Goal: Communication & Community: Answer question/provide support

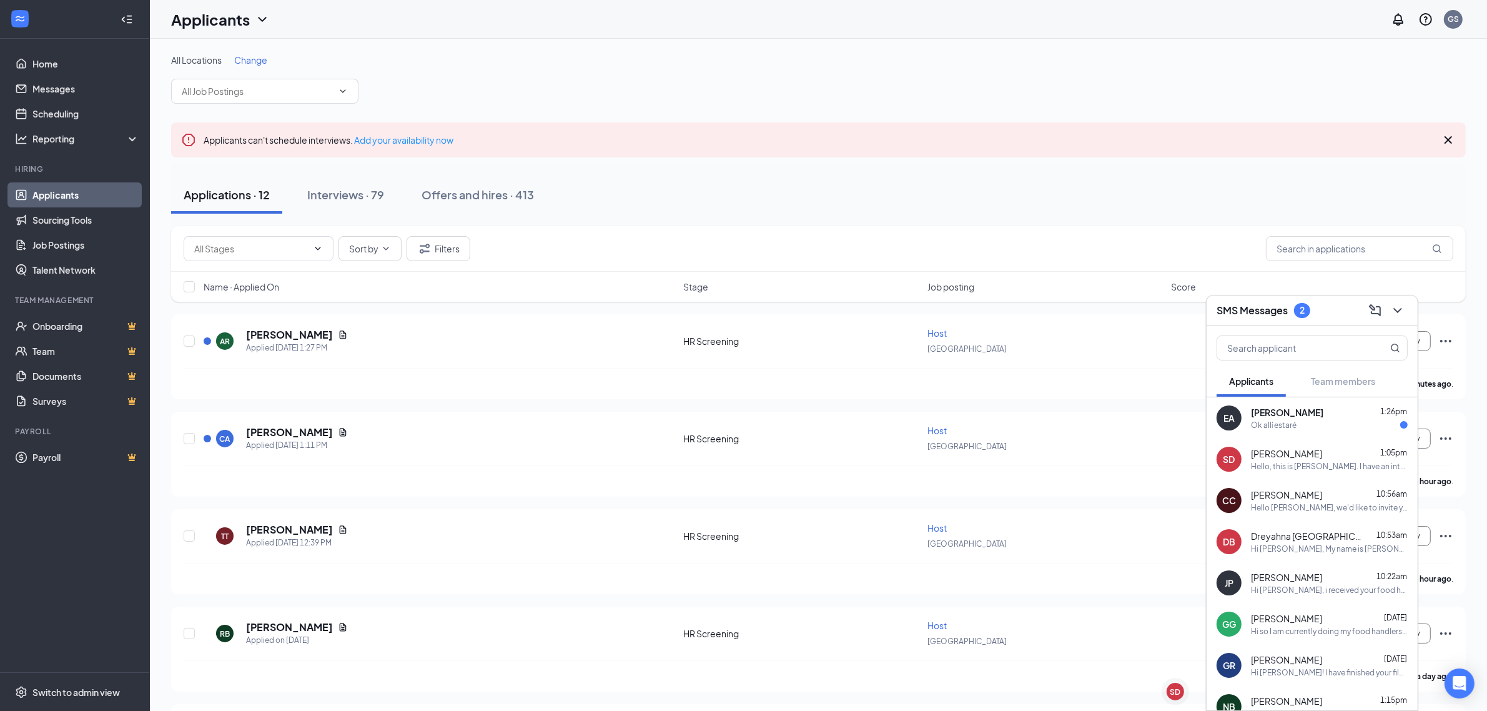
click at [1285, 427] on div "Ok allí estaré" at bounding box center [1274, 425] width 46 height 11
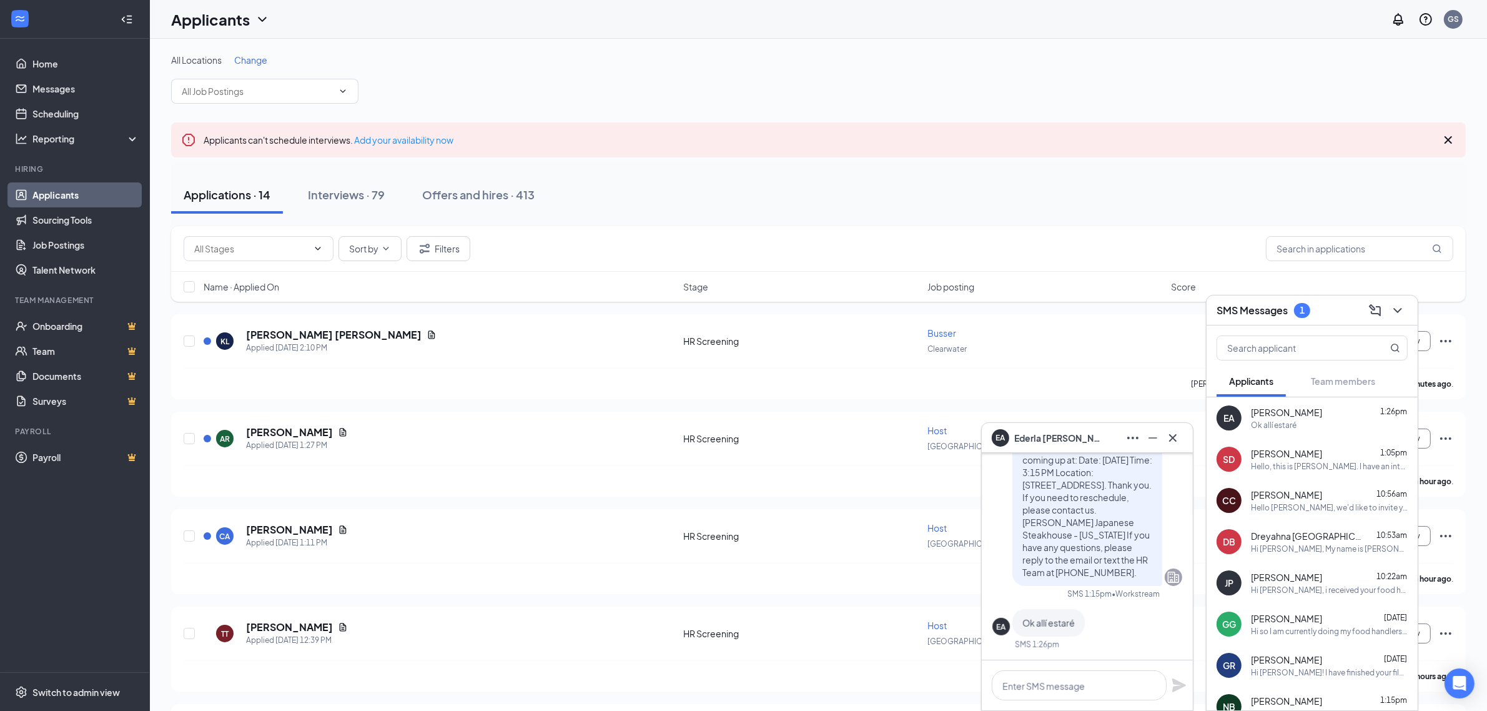
click at [1281, 469] on div "Hello, this is [PERSON_NAME]. I have an interview [DATE] for the host position …" at bounding box center [1329, 466] width 157 height 11
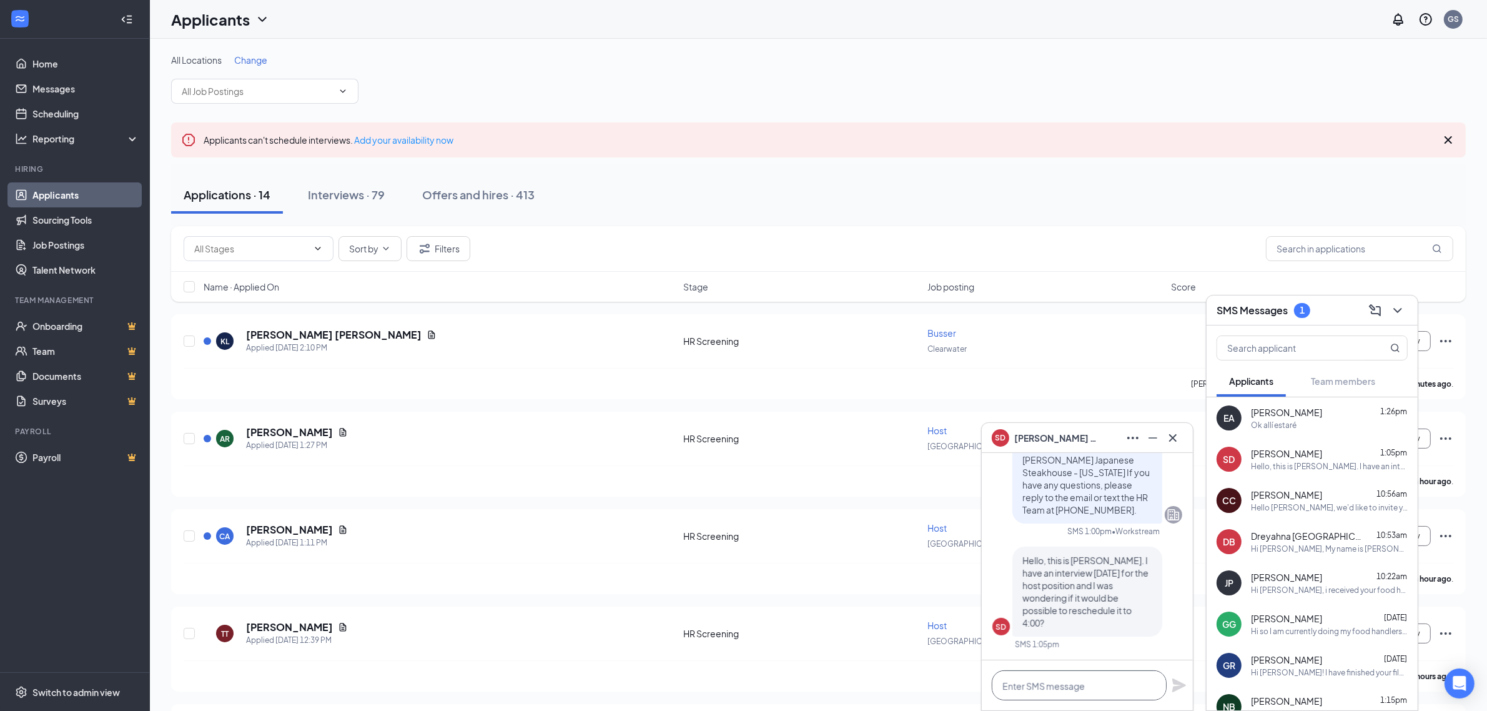
click at [1050, 681] on textarea at bounding box center [1079, 685] width 175 height 30
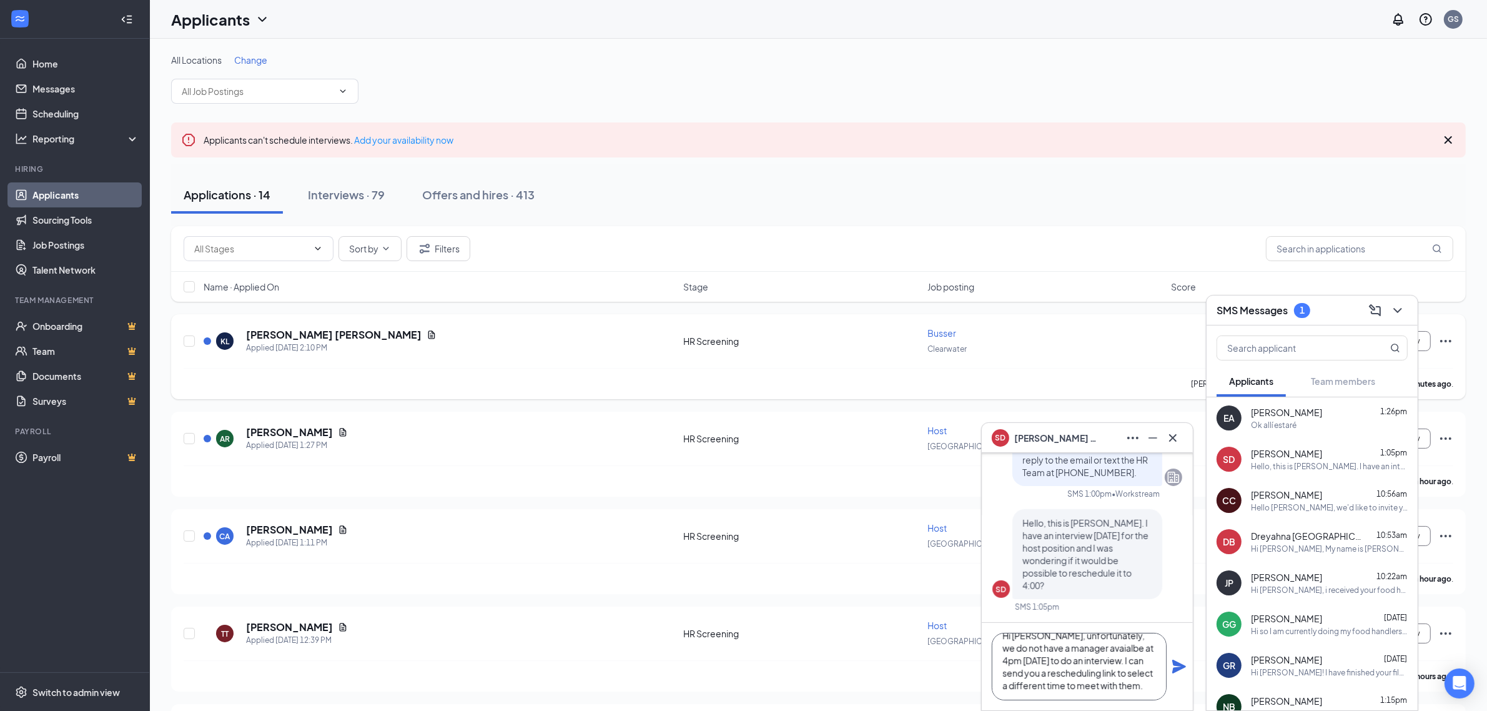
scroll to position [1, 0]
type textarea "Hi [PERSON_NAME], unfortunately, we do not have a manager available at 4pm [DAT…"
click at [1181, 663] on icon "Plane" at bounding box center [1179, 666] width 15 height 15
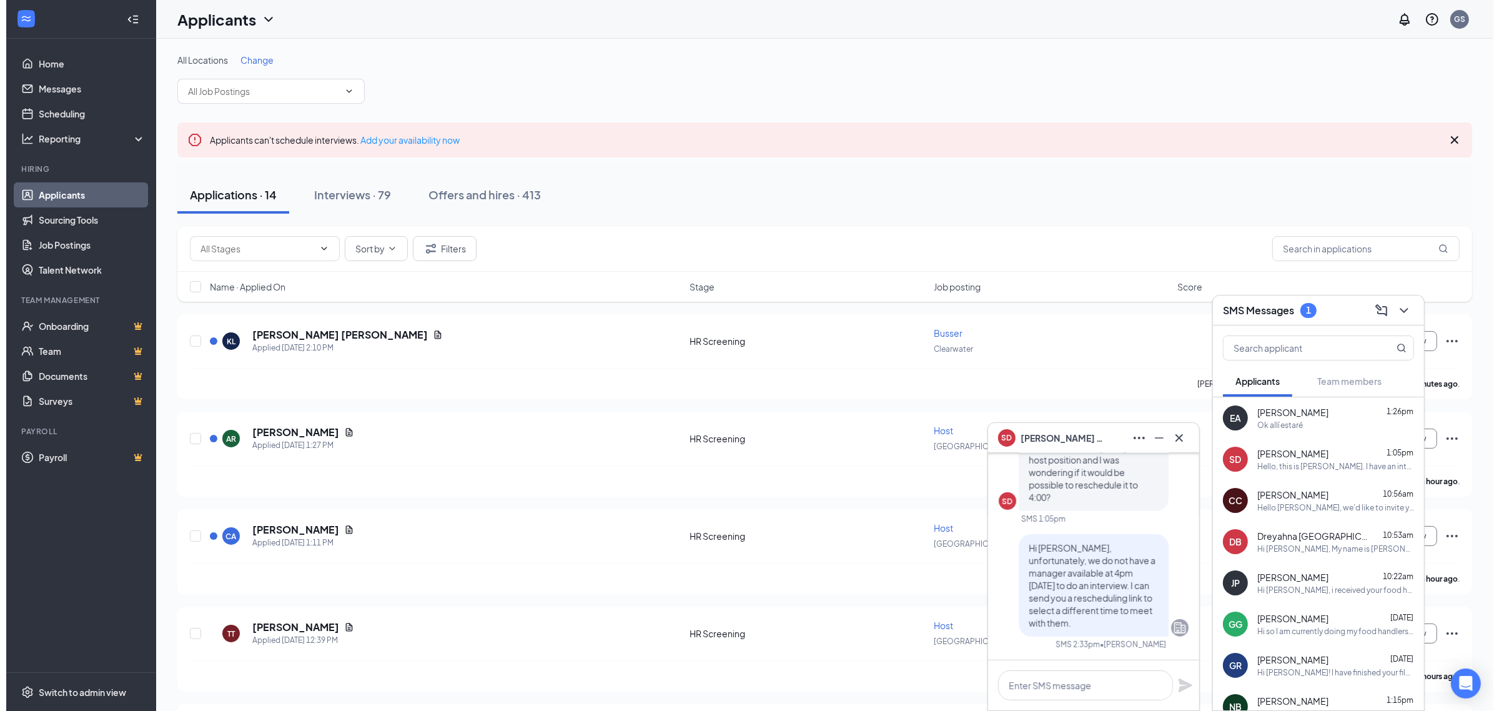
scroll to position [0, 0]
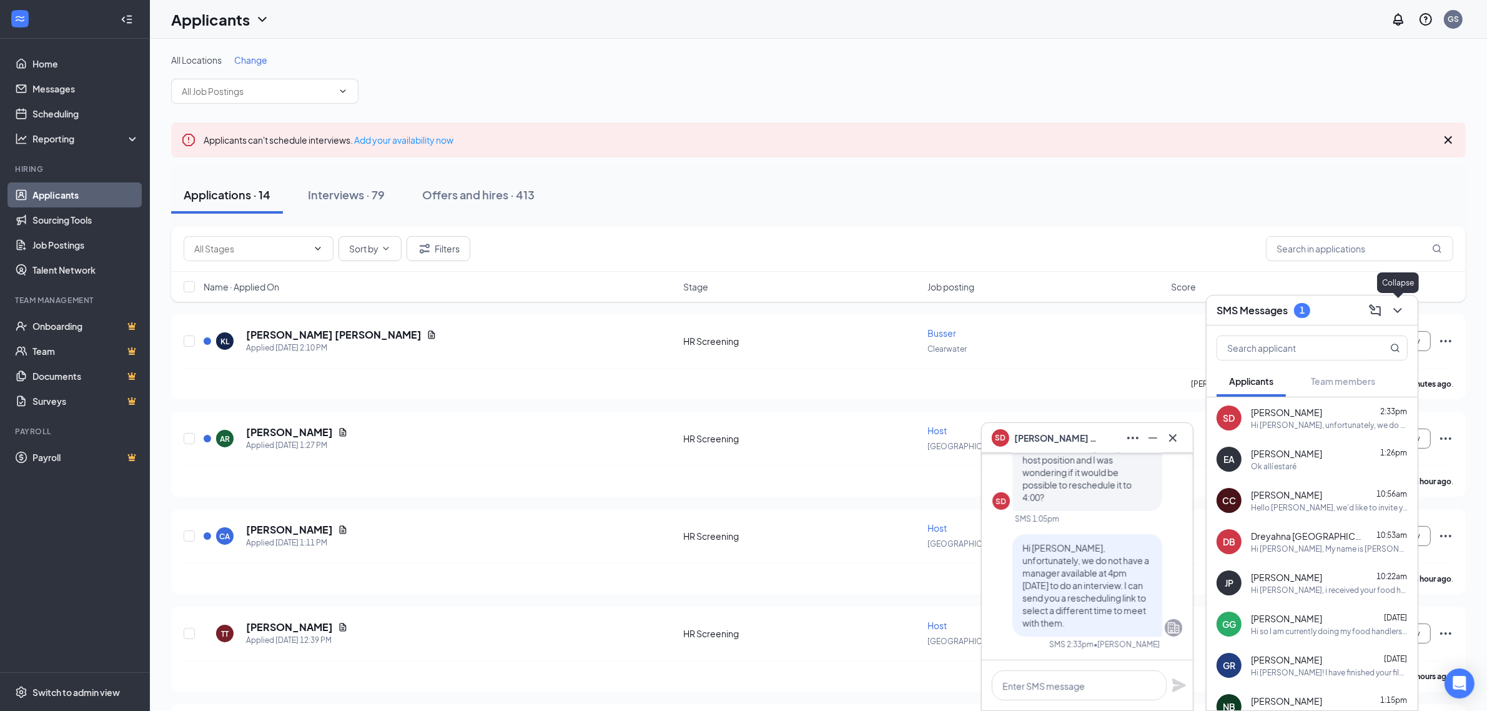
click at [1393, 315] on icon "ChevronDown" at bounding box center [1397, 310] width 15 height 15
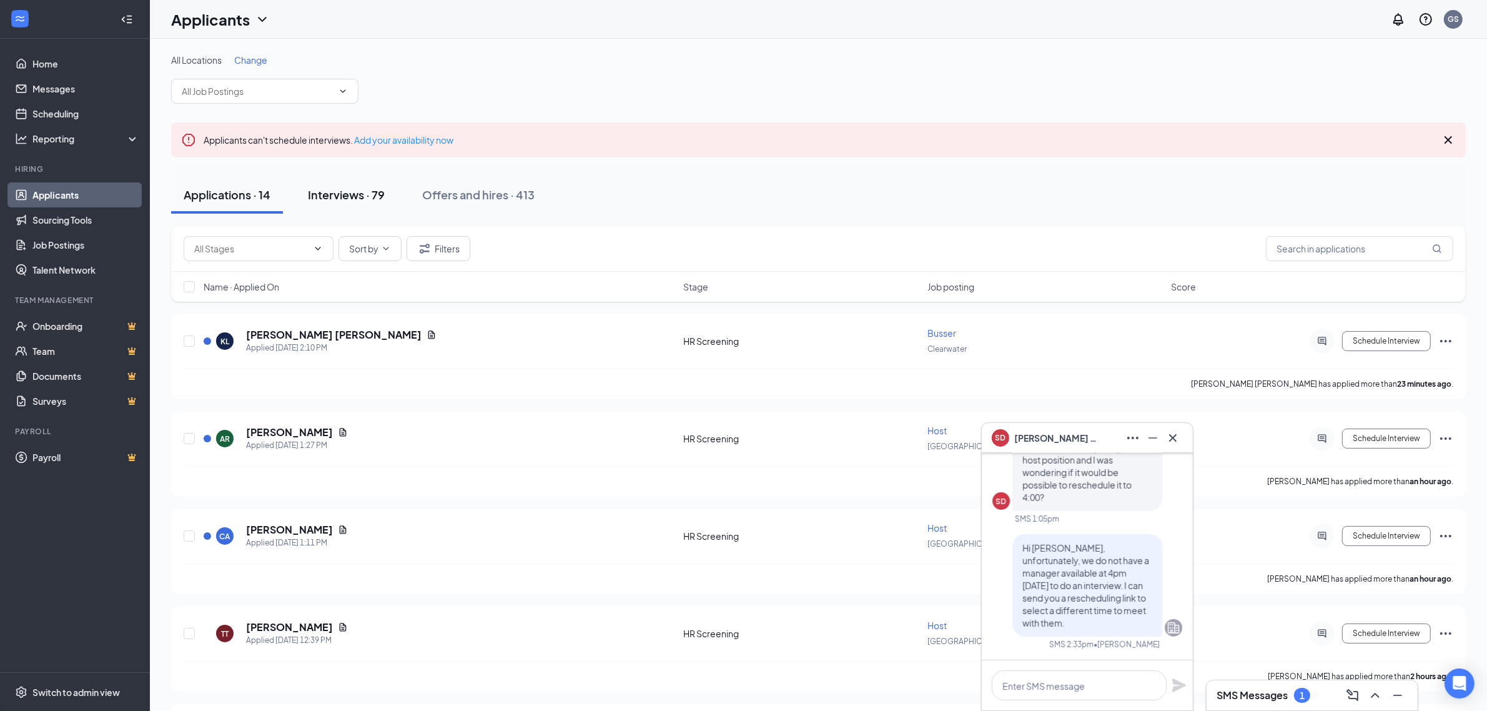
drag, startPoint x: 398, startPoint y: 219, endPoint x: 360, endPoint y: 198, distance: 43.9
click at [398, 219] on div "Applications · 14 Interviews · 79 Offers and hires · 413" at bounding box center [818, 195] width 1295 height 62
click at [360, 198] on div "Interviews · 79" at bounding box center [346, 195] width 77 height 16
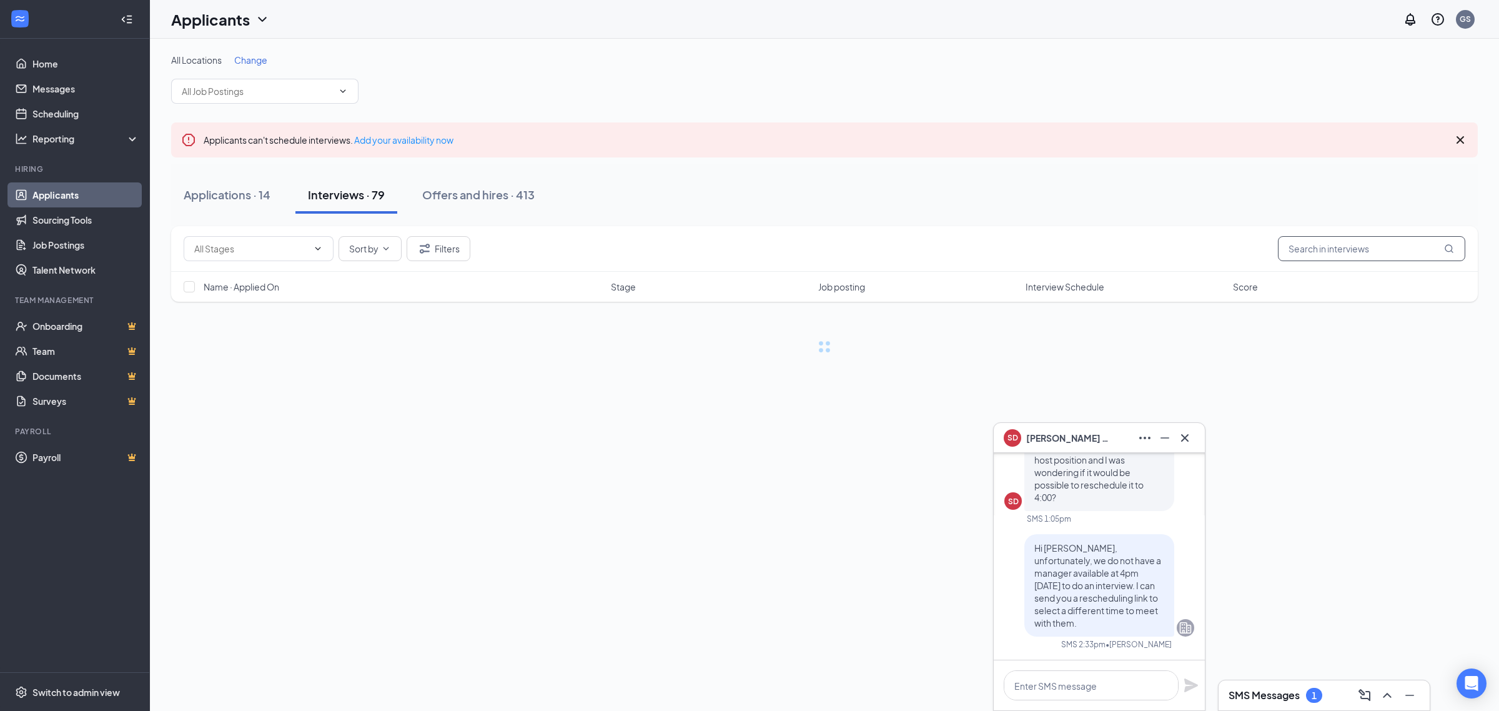
click at [1323, 247] on input "text" at bounding box center [1371, 248] width 187 height 25
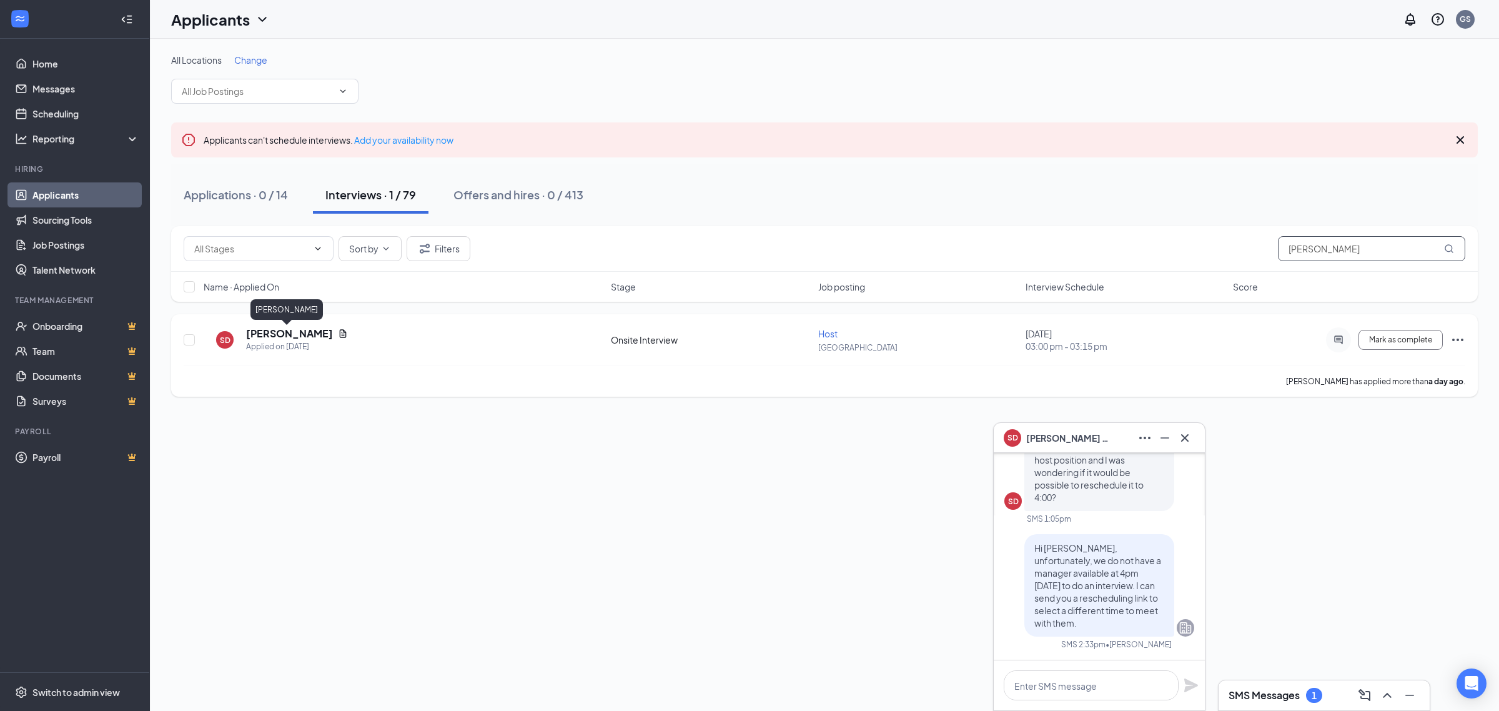
type input "[PERSON_NAME]"
click at [281, 332] on h5 "[PERSON_NAME]" at bounding box center [289, 334] width 87 height 14
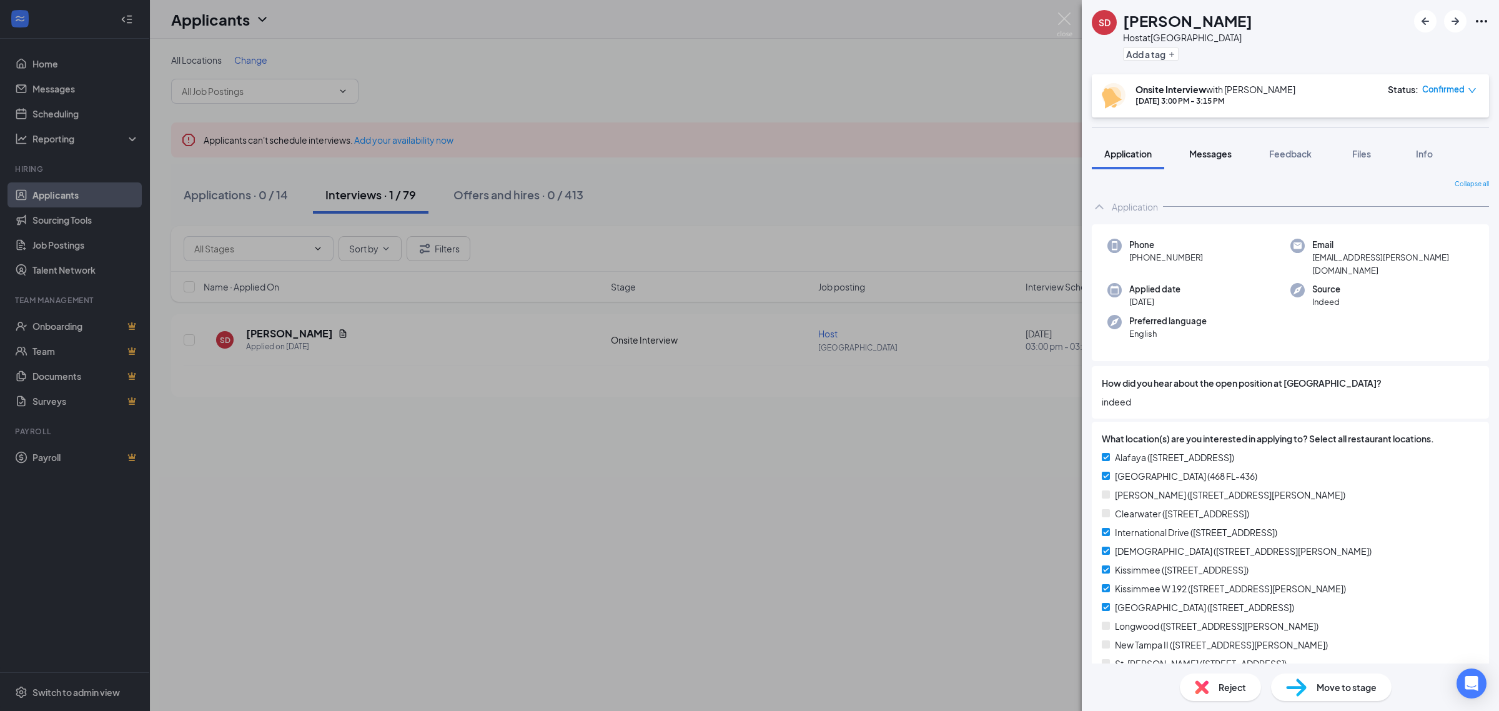
click at [1184, 154] on button "Messages" at bounding box center [1210, 153] width 67 height 31
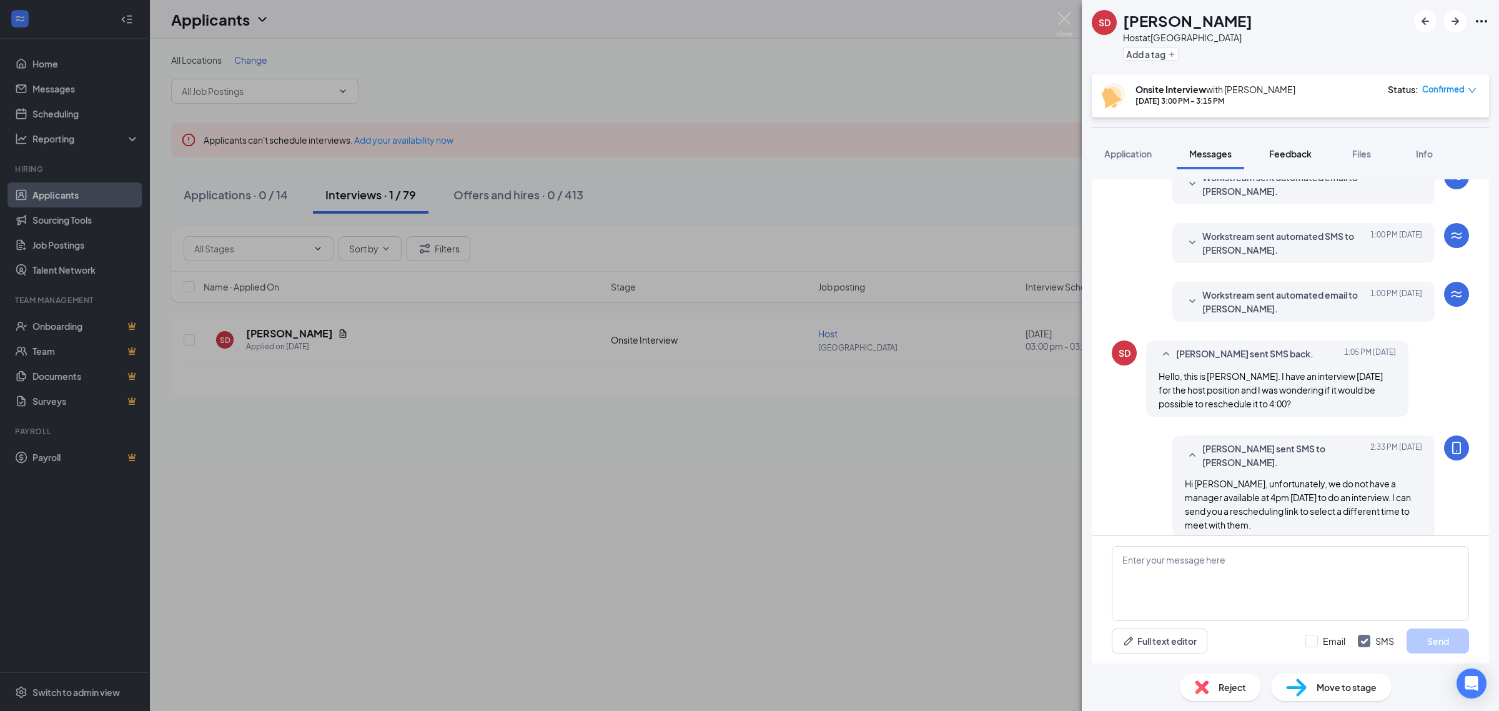
scroll to position [323, 0]
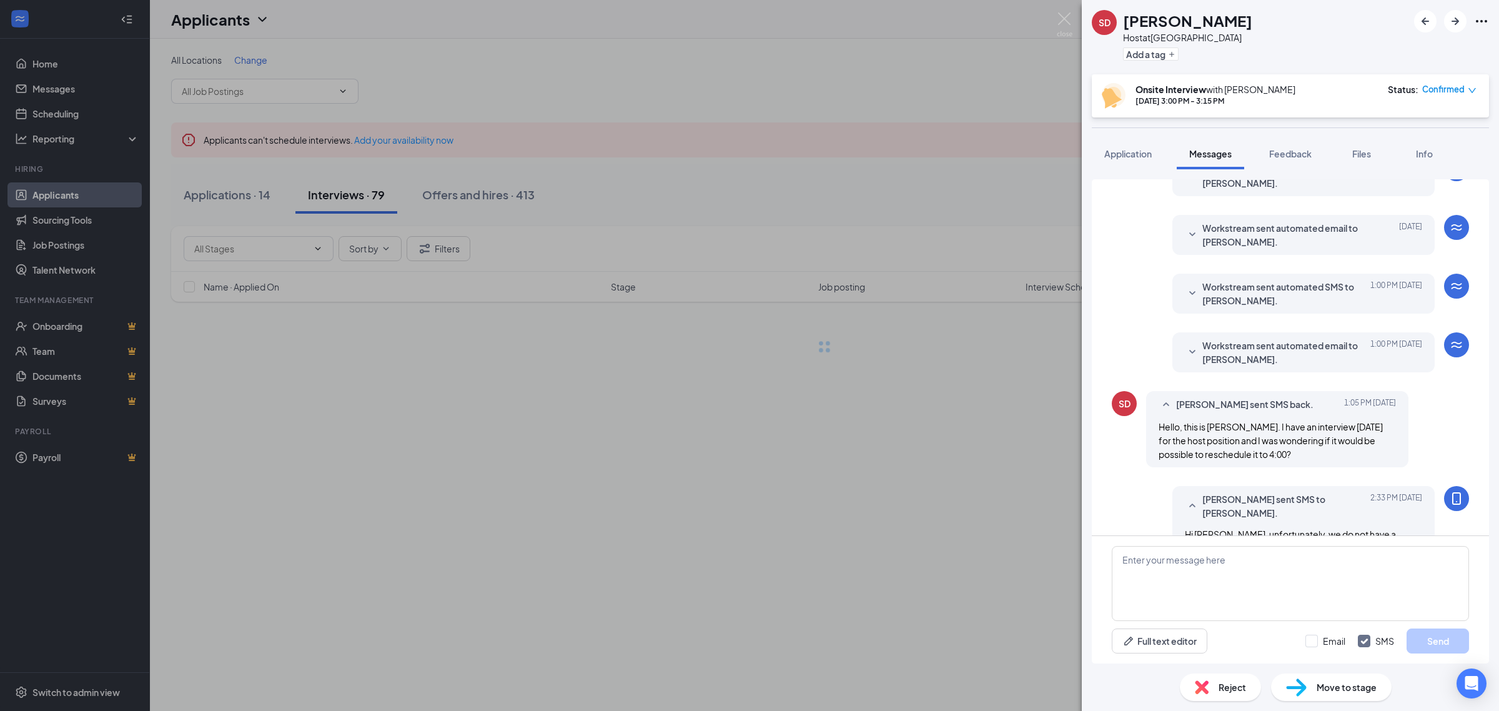
scroll to position [323, 0]
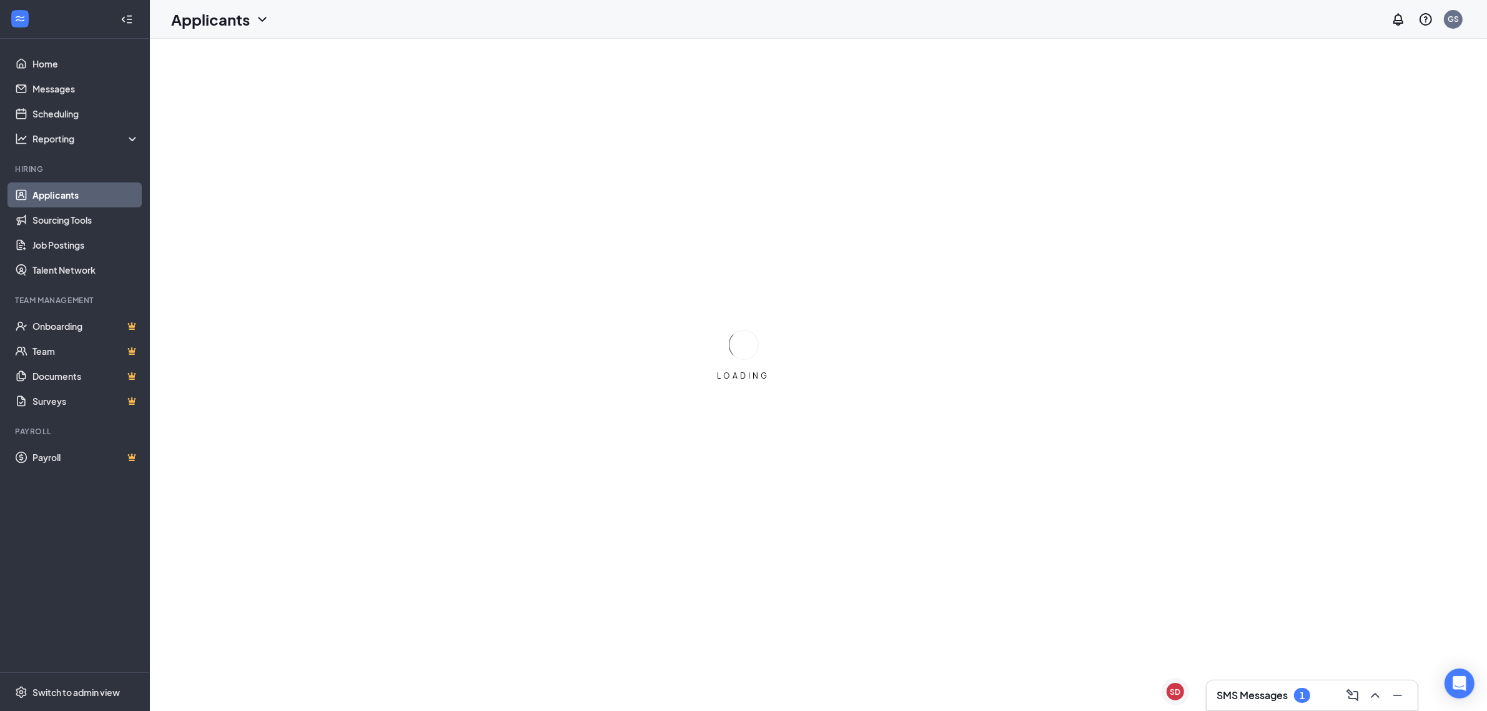
click at [1285, 698] on h3 "SMS Messages" at bounding box center [1252, 695] width 71 height 14
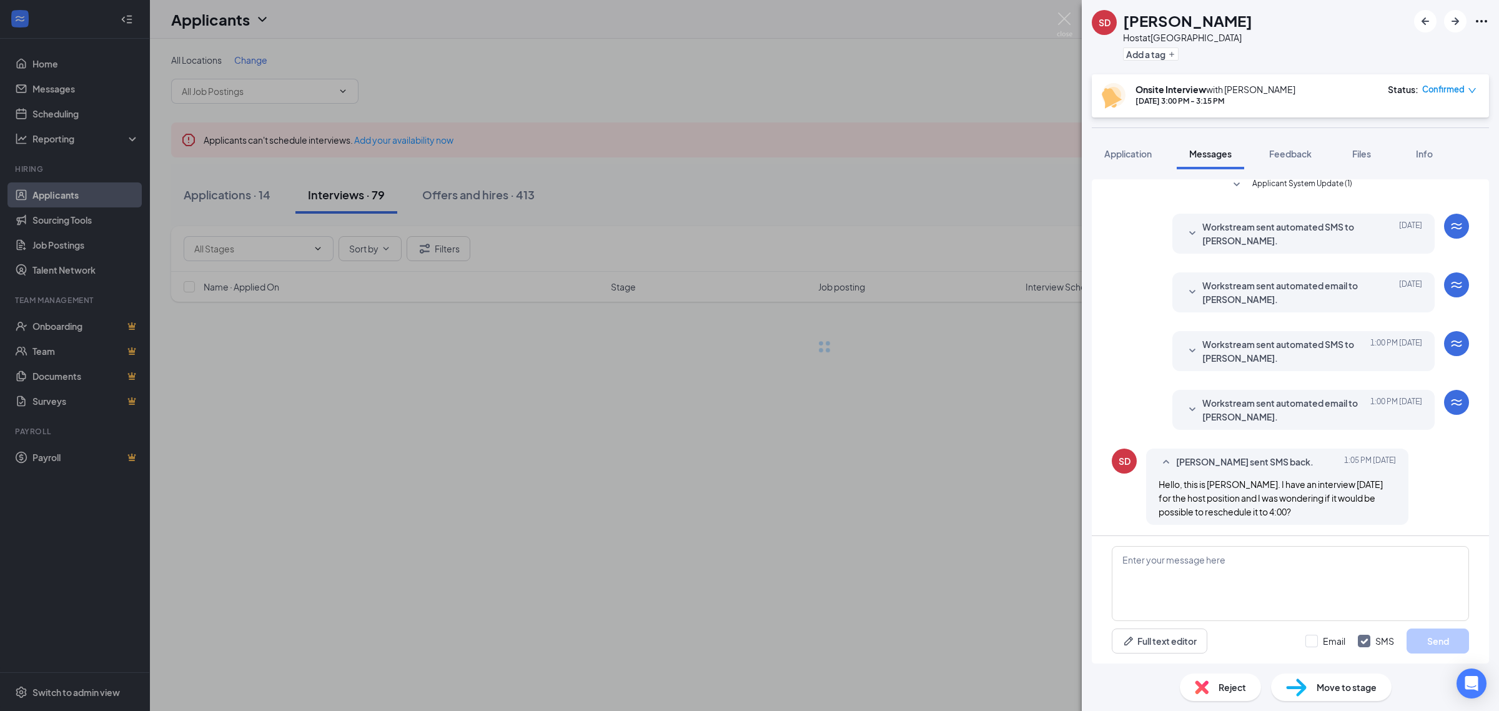
scroll to position [323, 0]
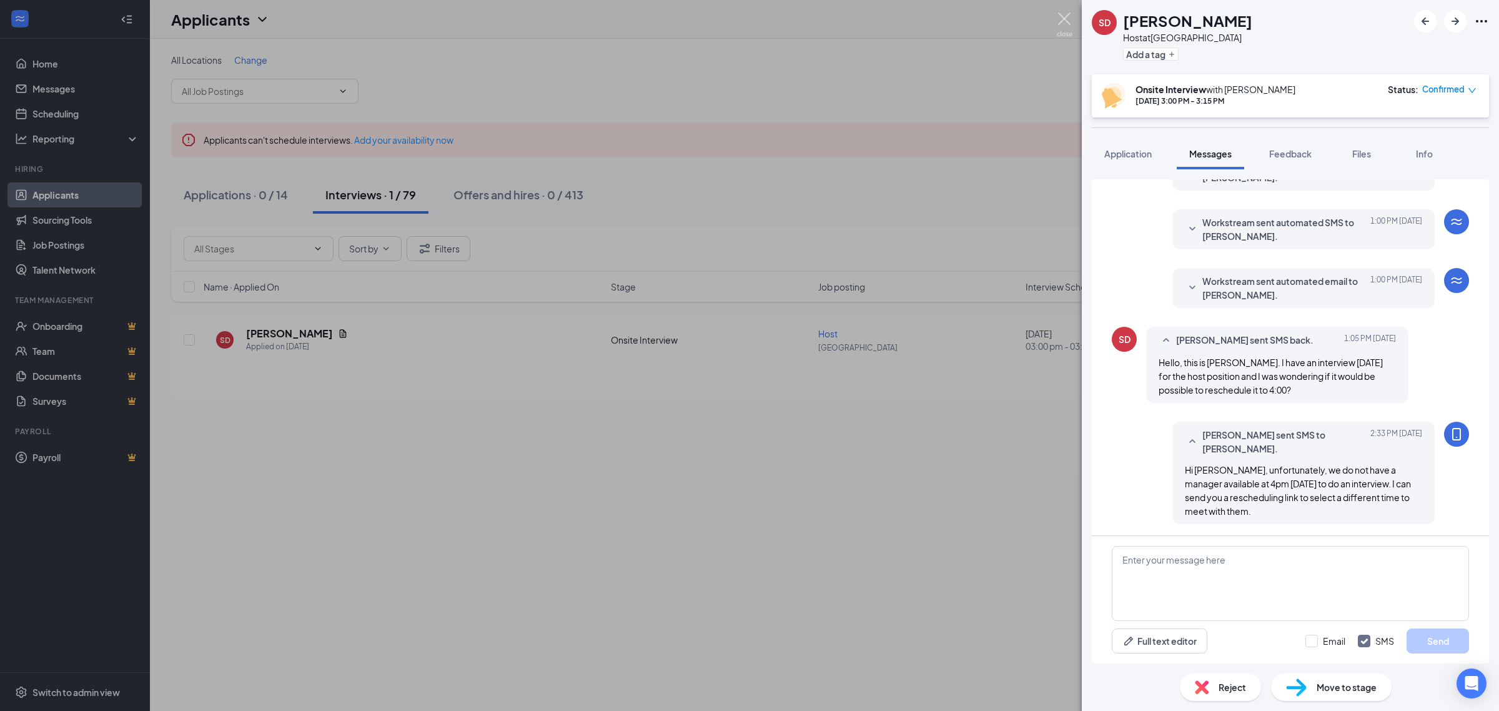
click at [1064, 16] on img at bounding box center [1065, 24] width 16 height 24
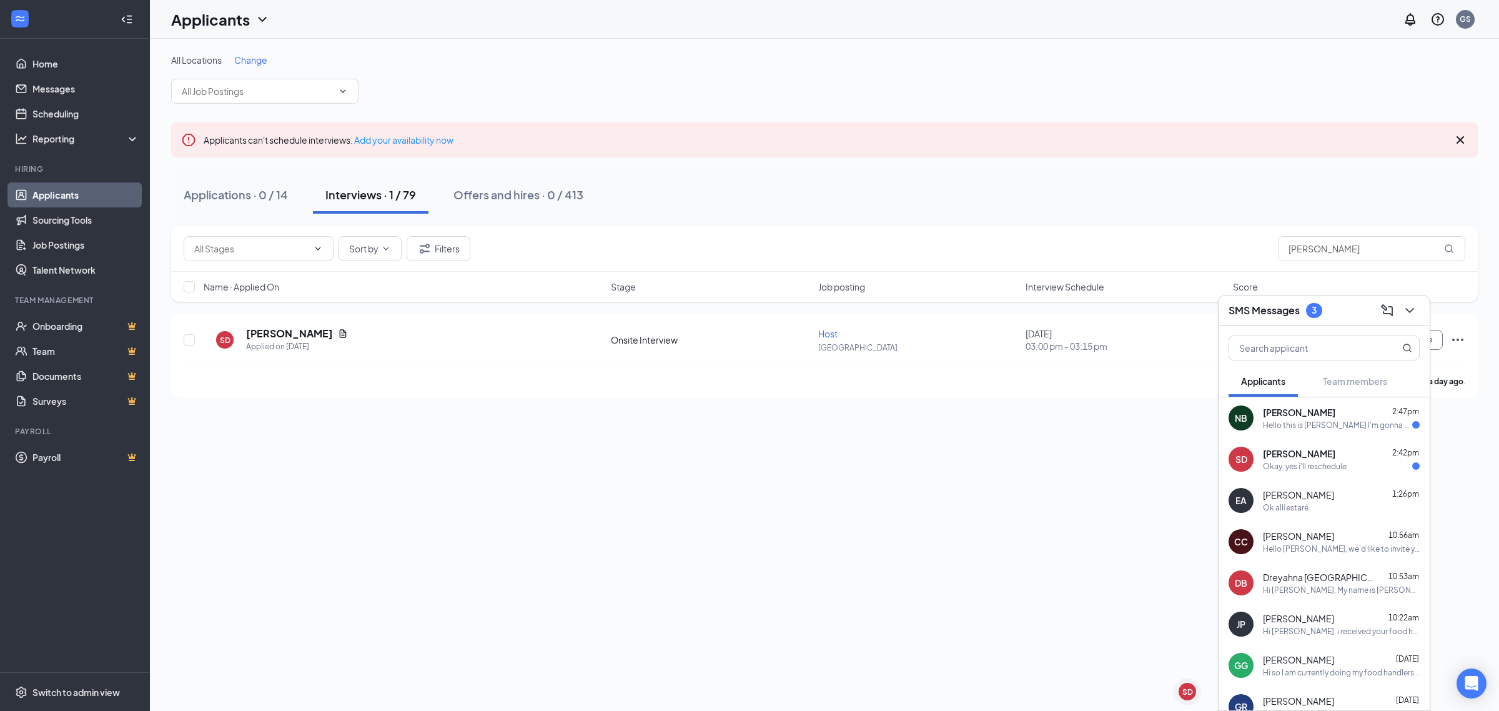
click at [1366, 460] on div "sherley damier 2:42pm Okay, yes i'll reschedule" at bounding box center [1341, 459] width 157 height 24
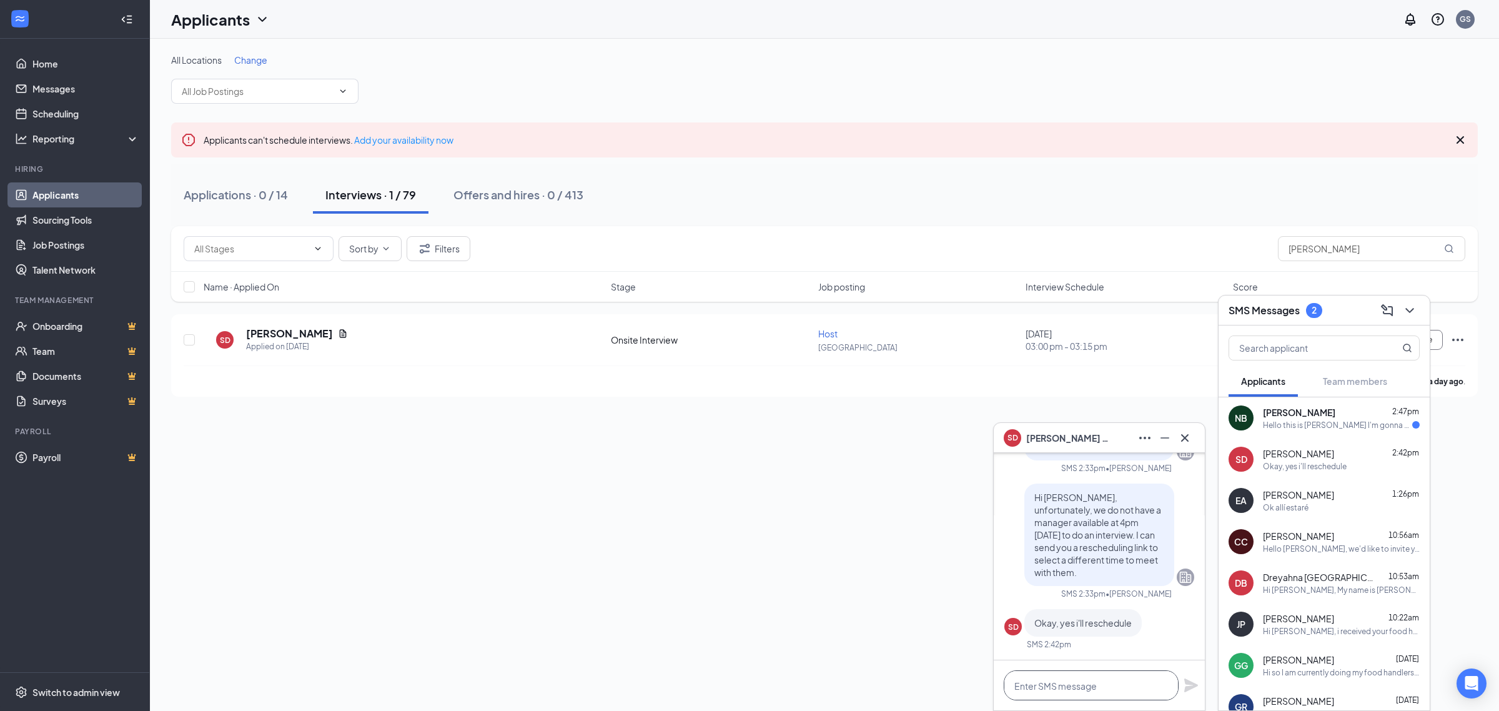
click at [1082, 685] on textarea at bounding box center [1091, 685] width 175 height 30
click at [1022, 684] on textarea at bounding box center [1091, 685] width 175 height 30
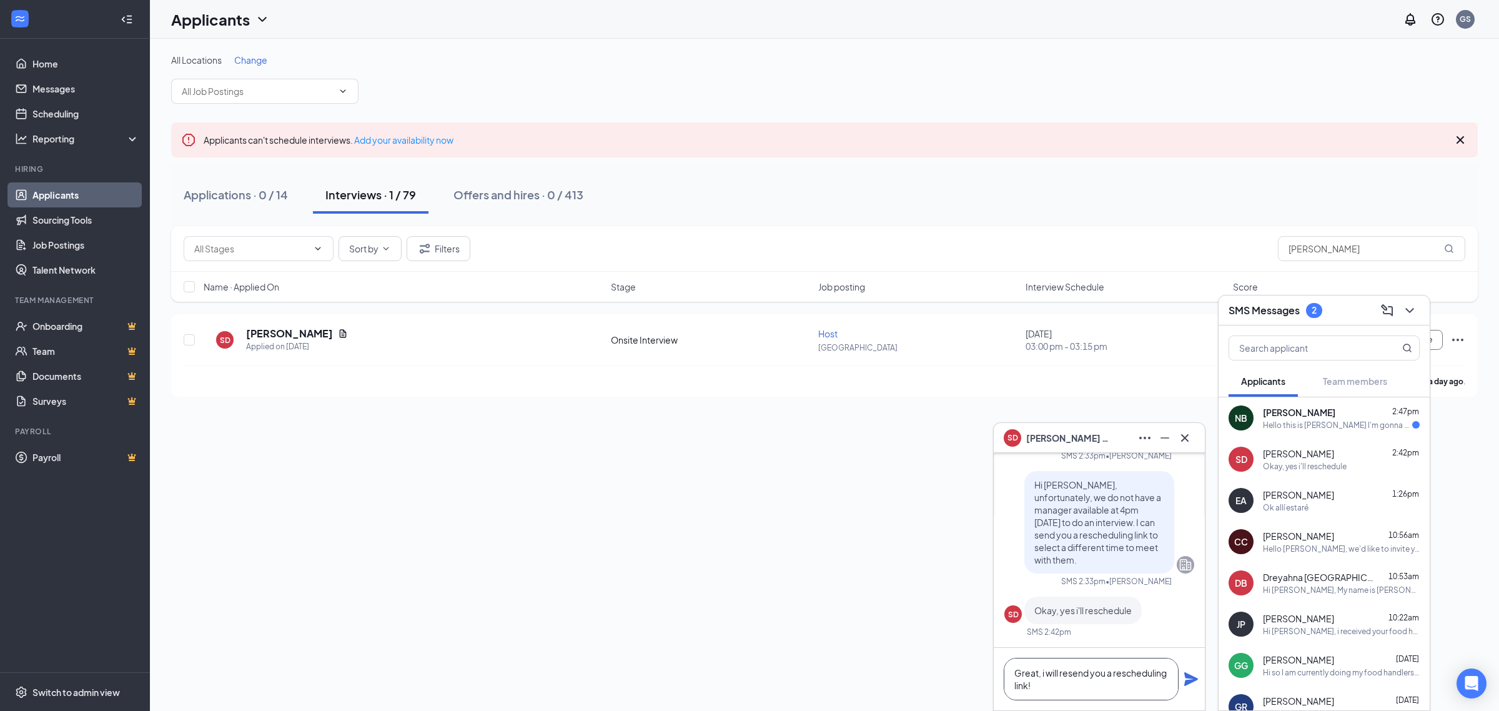
type textarea "Great, i will resend you a rescheduling link!"
click at [1185, 679] on icon "Plane" at bounding box center [1190, 678] width 15 height 15
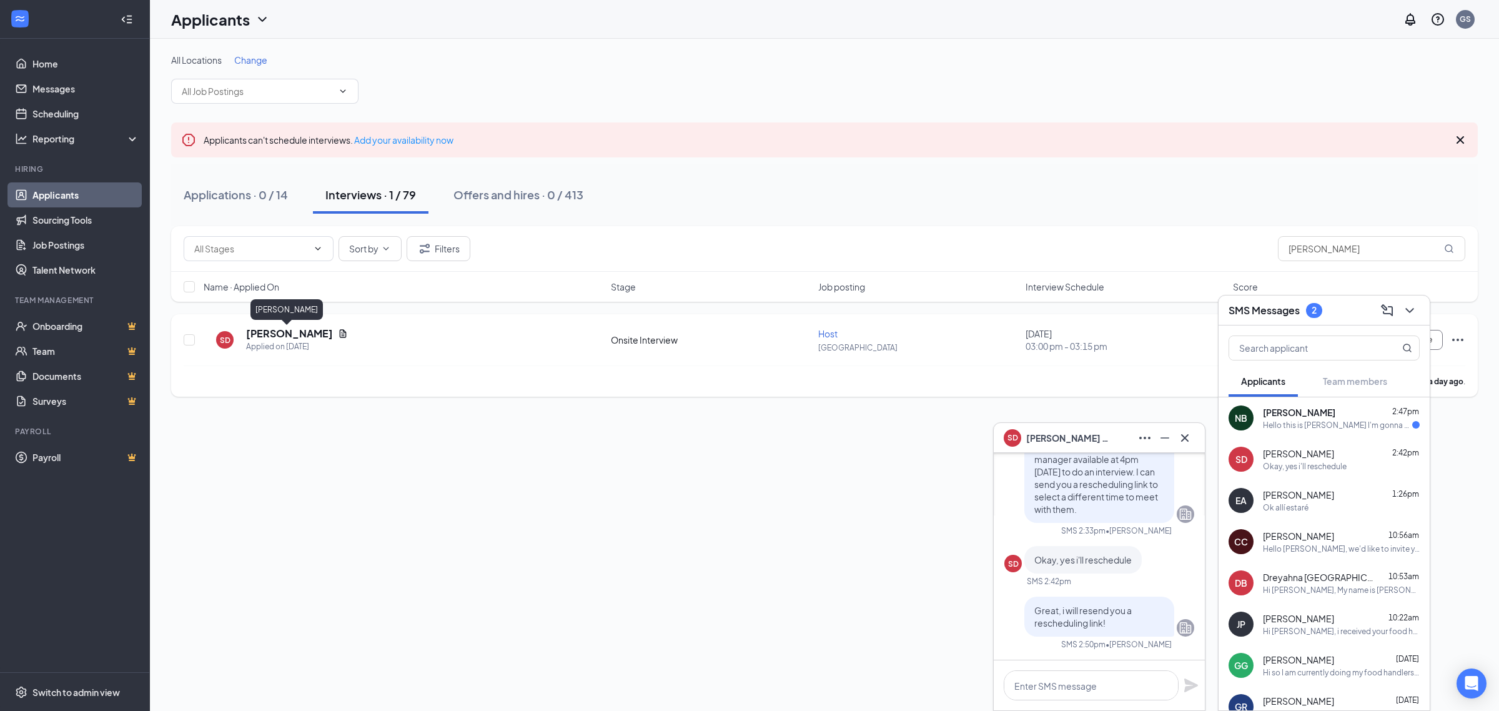
click at [286, 328] on h5 "[PERSON_NAME]" at bounding box center [289, 334] width 87 height 14
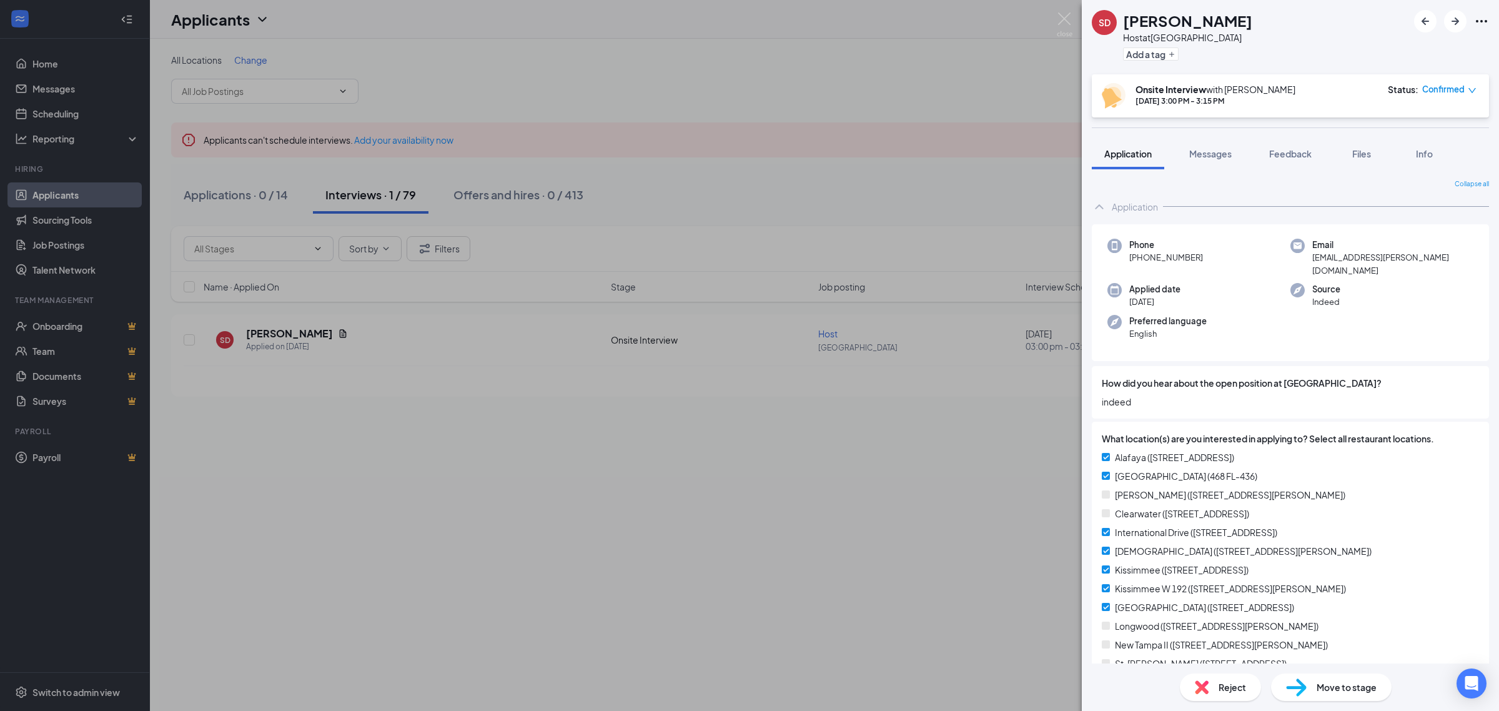
click at [1428, 88] on span "Confirmed" at bounding box center [1443, 89] width 42 height 12
click at [1401, 119] on span "Request Reschedule" at bounding box center [1424, 125] width 86 height 14
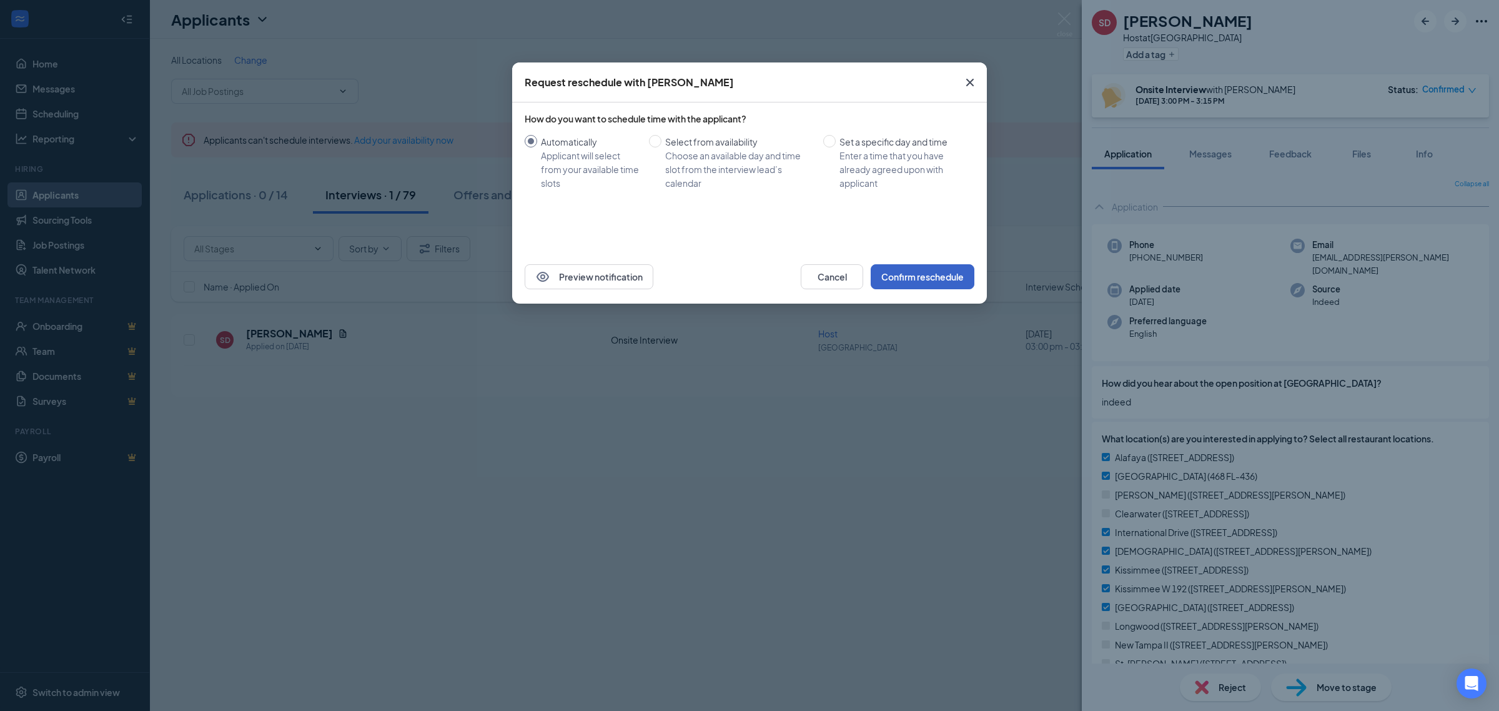
click at [914, 283] on button "Confirm reschedule" at bounding box center [923, 276] width 104 height 25
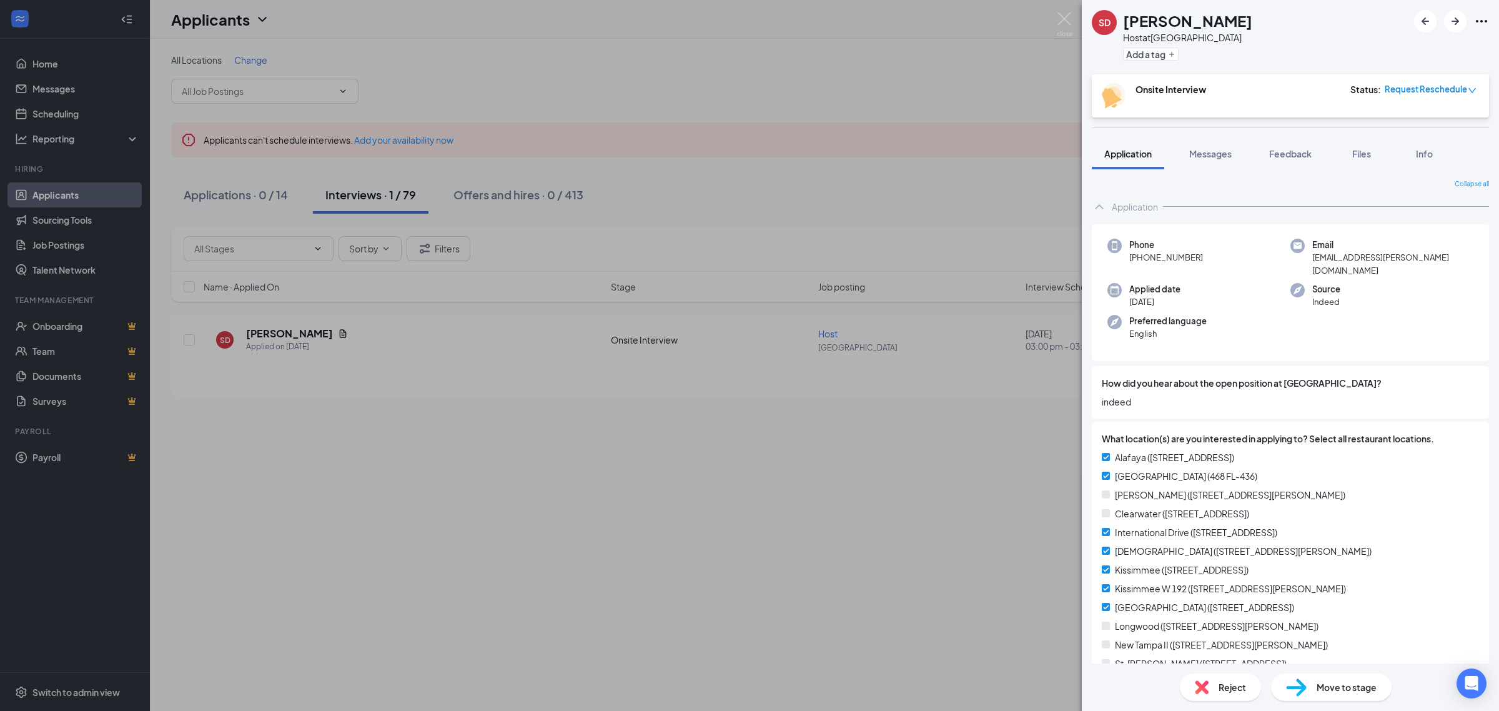
click at [1050, 19] on div "SD sherley damier Host at Altamonte Springs Add a tag Onsite Interview Status :…" at bounding box center [749, 355] width 1499 height 711
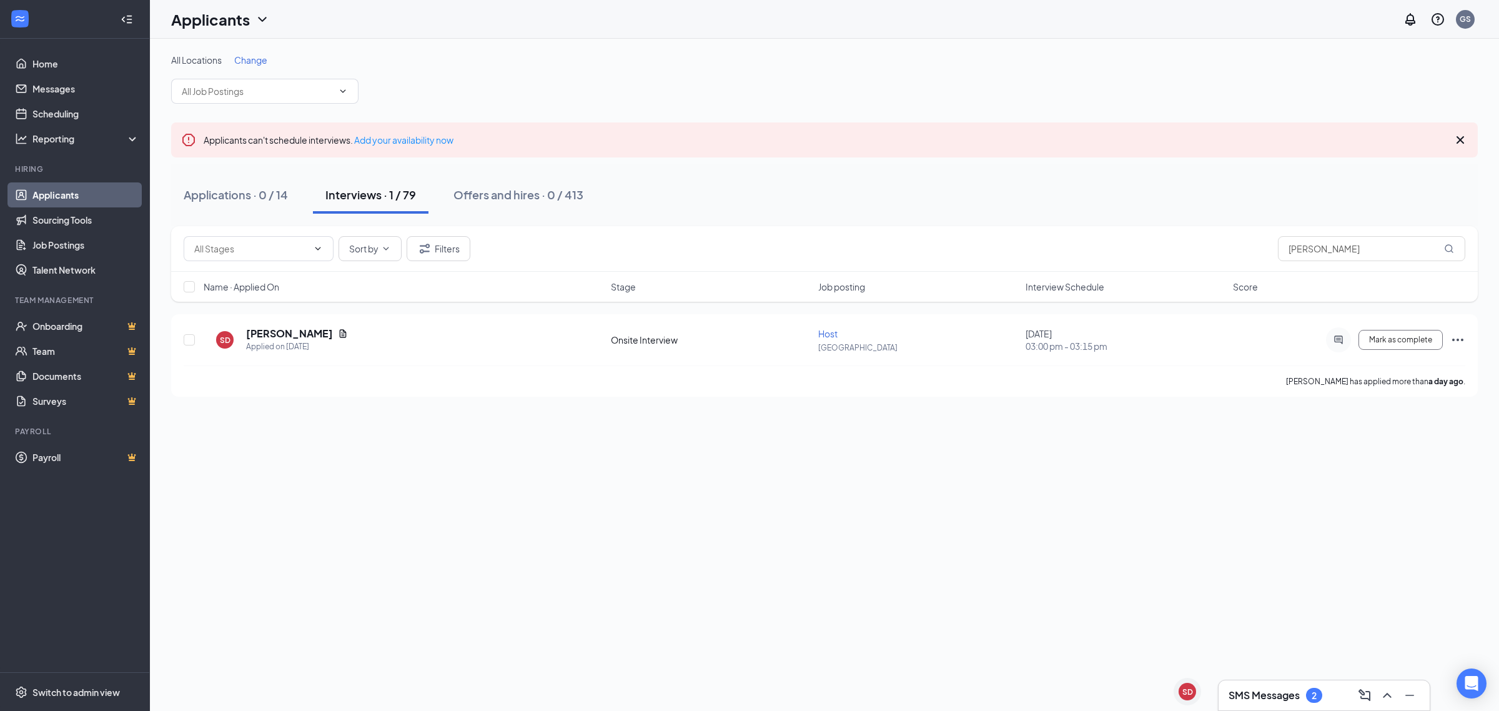
click at [1309, 684] on div "SMS Messages 2" at bounding box center [1323, 695] width 211 height 30
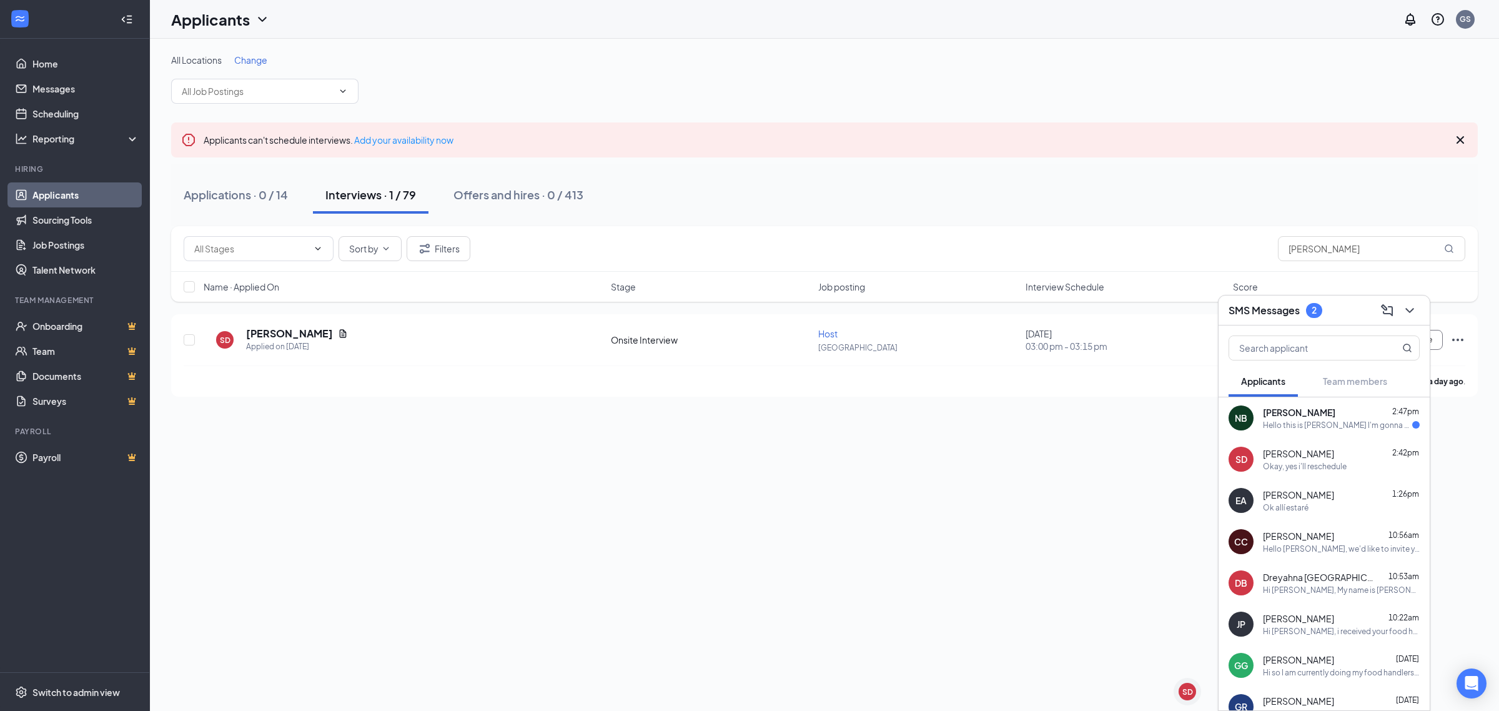
click at [1335, 432] on div "NB Nitzel burgos 2:47pm Hello this is Nitzel I'm gonna be a little late I'll be…" at bounding box center [1323, 417] width 211 height 41
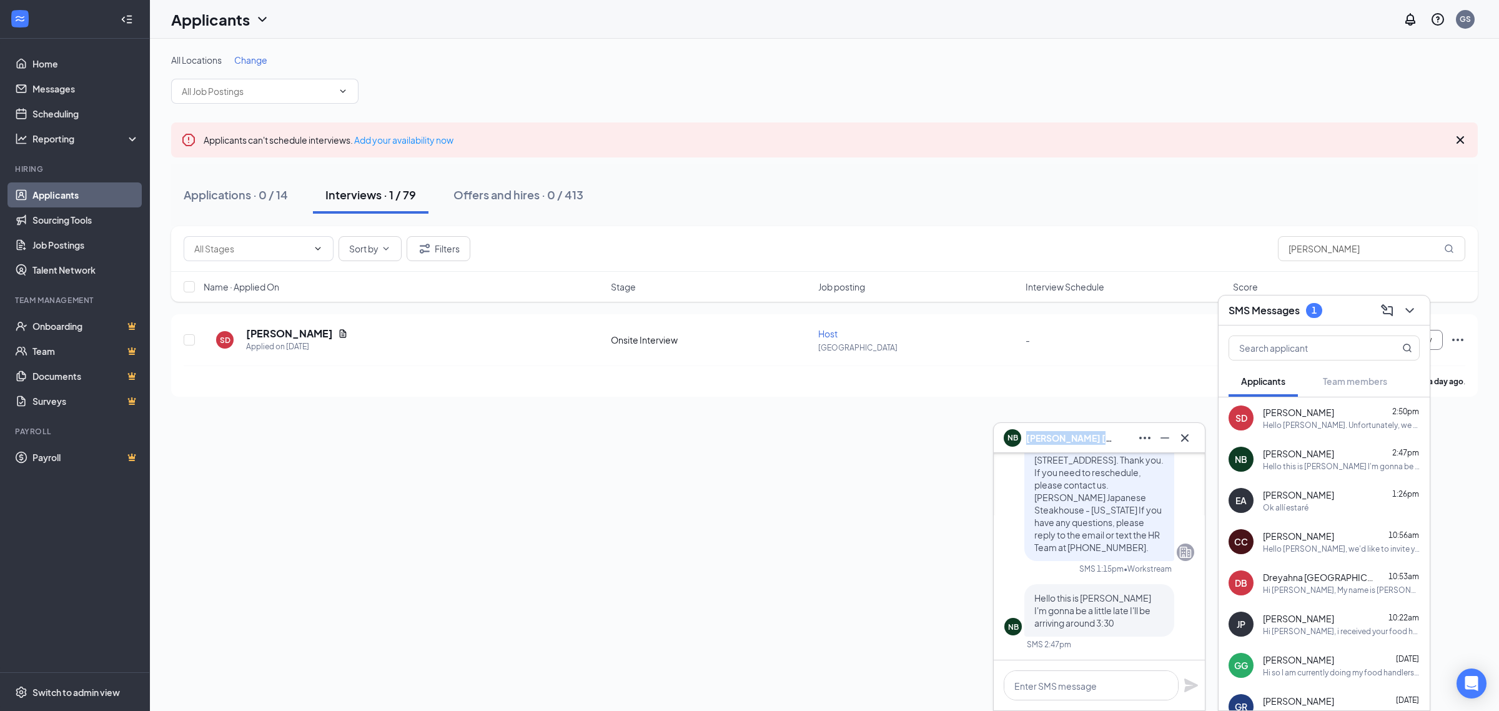
drag, startPoint x: 1098, startPoint y: 442, endPoint x: 1029, endPoint y: 445, distance: 69.4
click at [1029, 445] on div "NB Nitzel burgos" at bounding box center [1099, 438] width 191 height 20
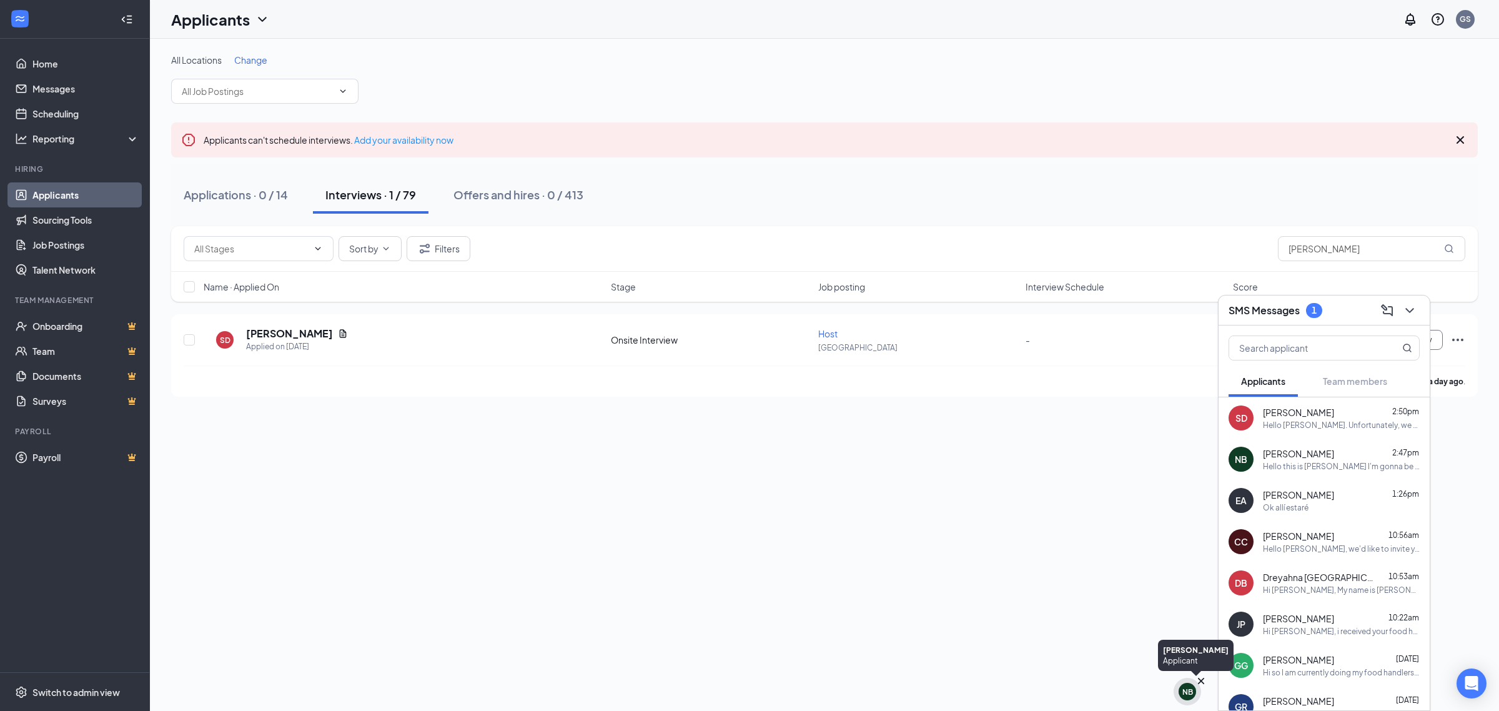
click at [1188, 697] on div "NB" at bounding box center [1186, 691] width 17 height 17
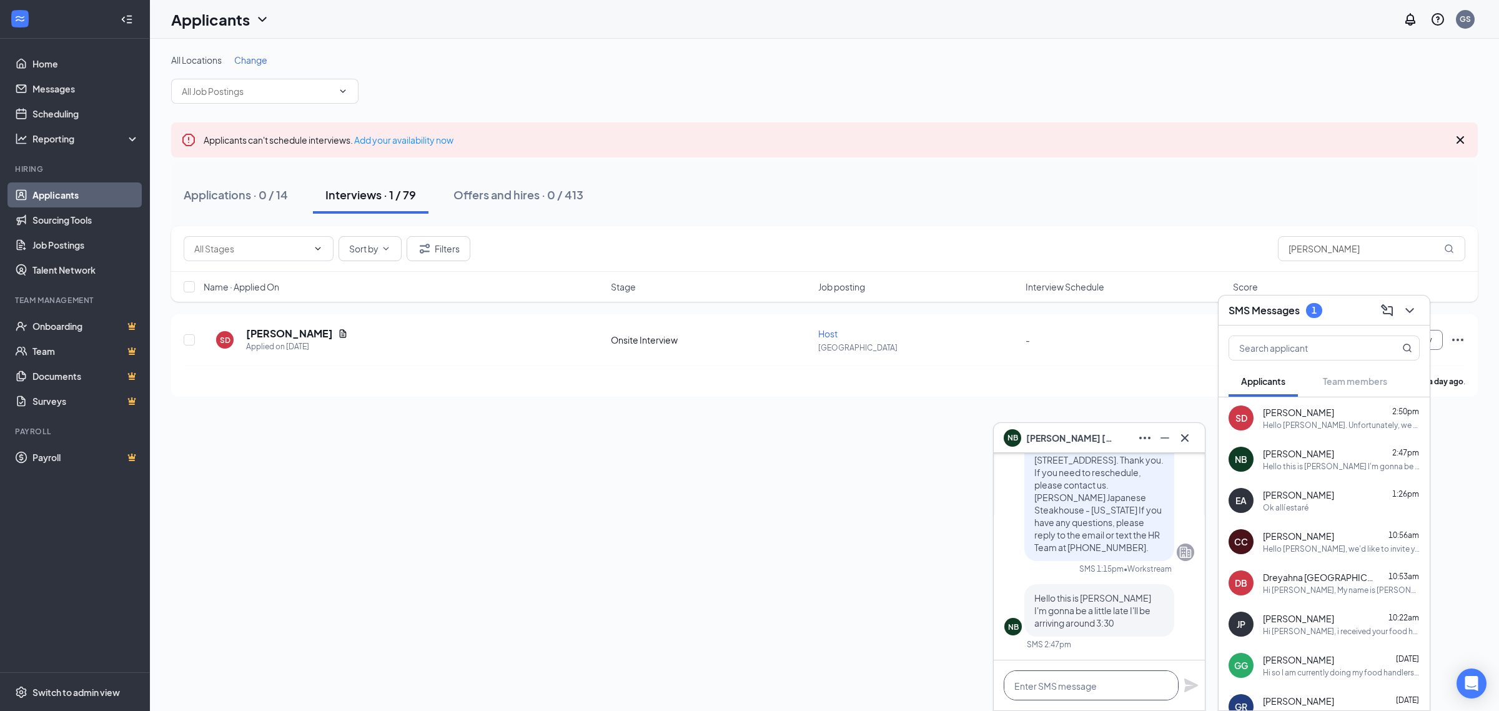
click at [1095, 689] on textarea at bounding box center [1091, 685] width 175 height 30
click at [1014, 675] on textarea "Thank you for letting us know. I will notify the manager." at bounding box center [1091, 679] width 175 height 42
type textarea "Hello! Thank you for letting us know. I will notify the manager."
click at [1195, 681] on icon "Plane" at bounding box center [1191, 679] width 14 height 14
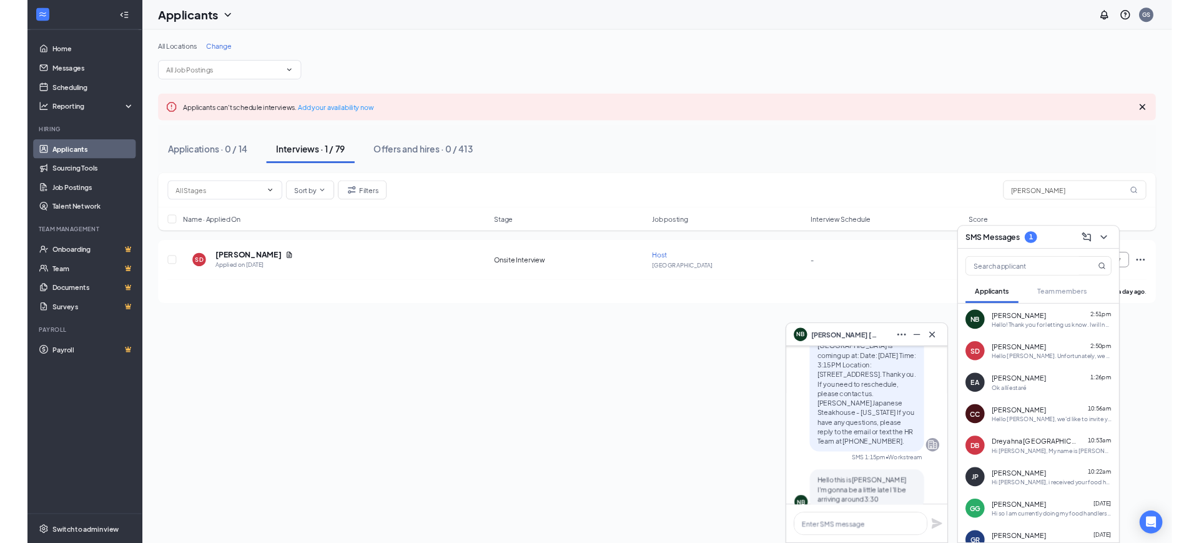
scroll to position [0, 0]
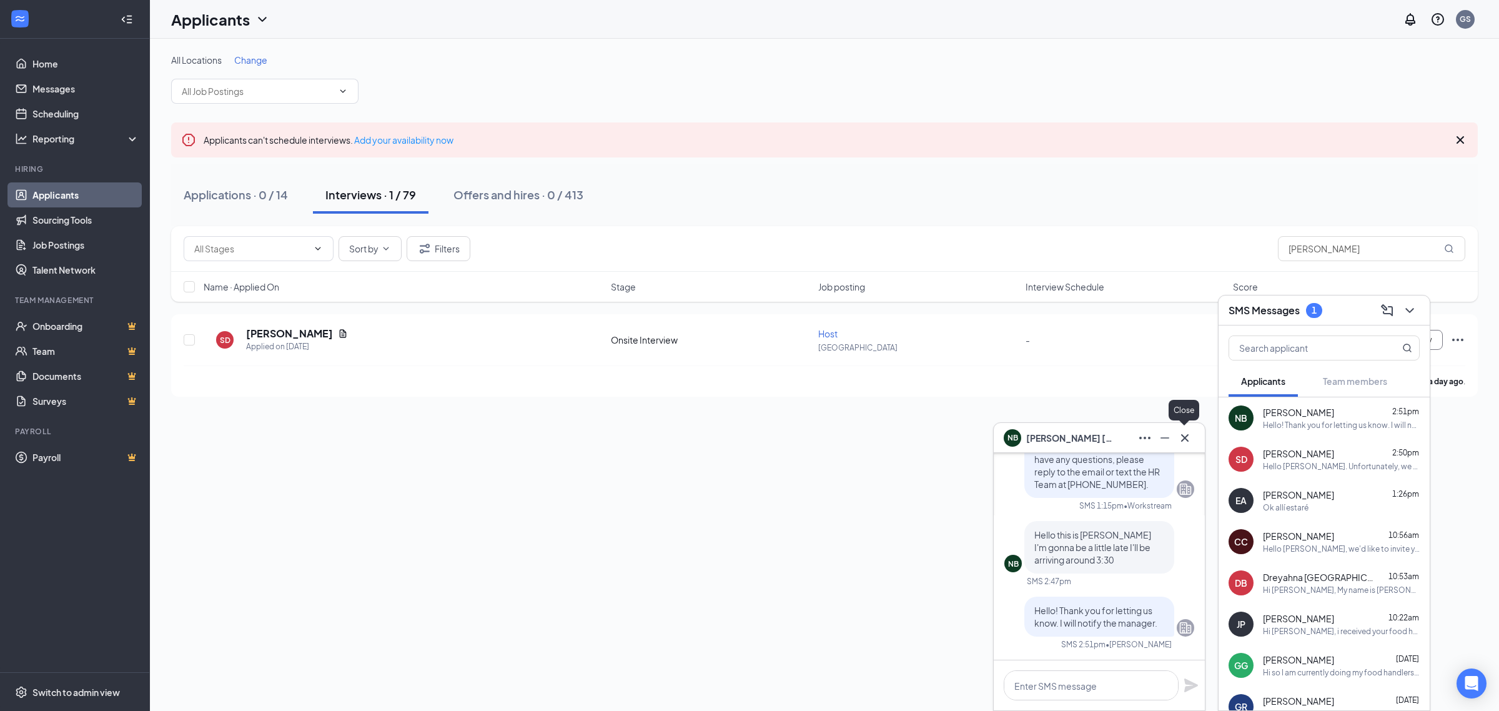
click at [1188, 442] on icon "Cross" at bounding box center [1184, 437] width 15 height 15
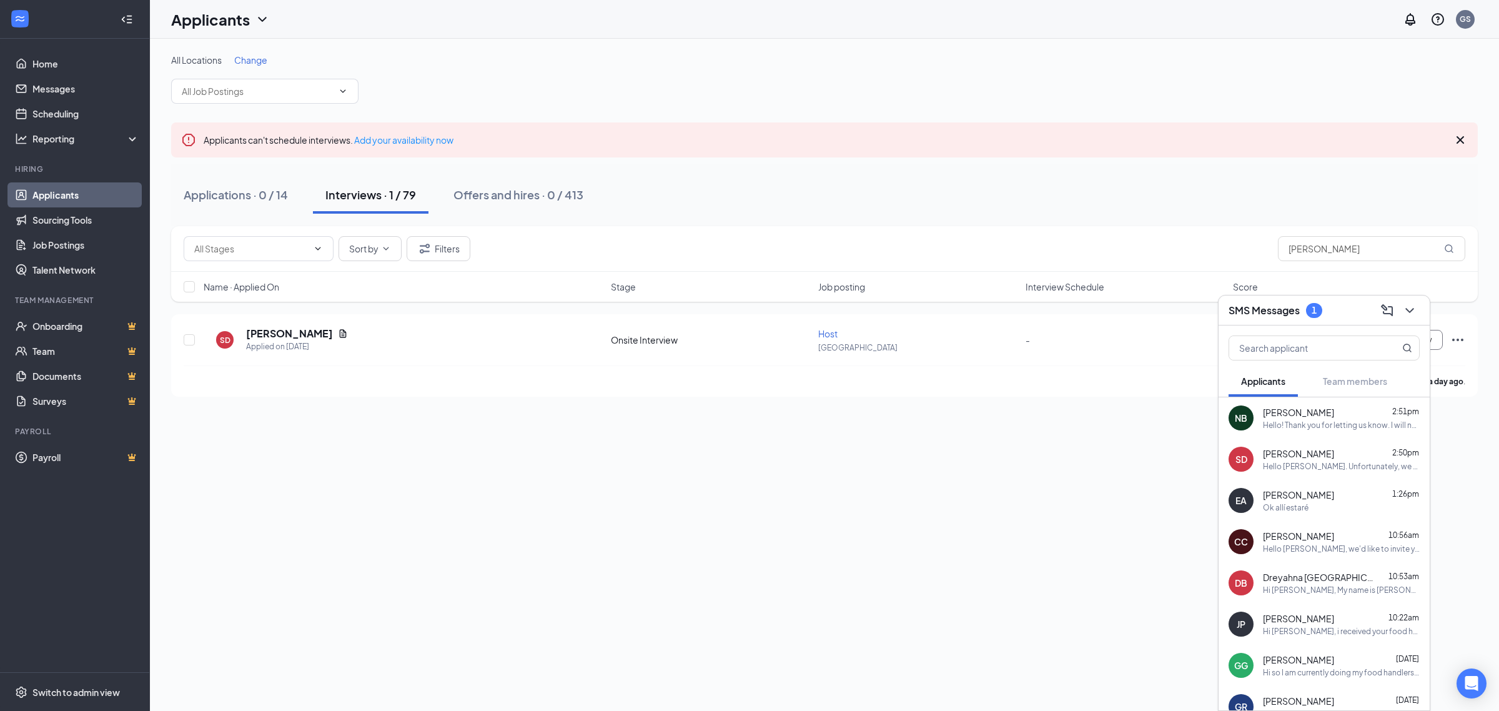
click at [1341, 459] on div "sherley damier 2:50pm" at bounding box center [1341, 453] width 157 height 12
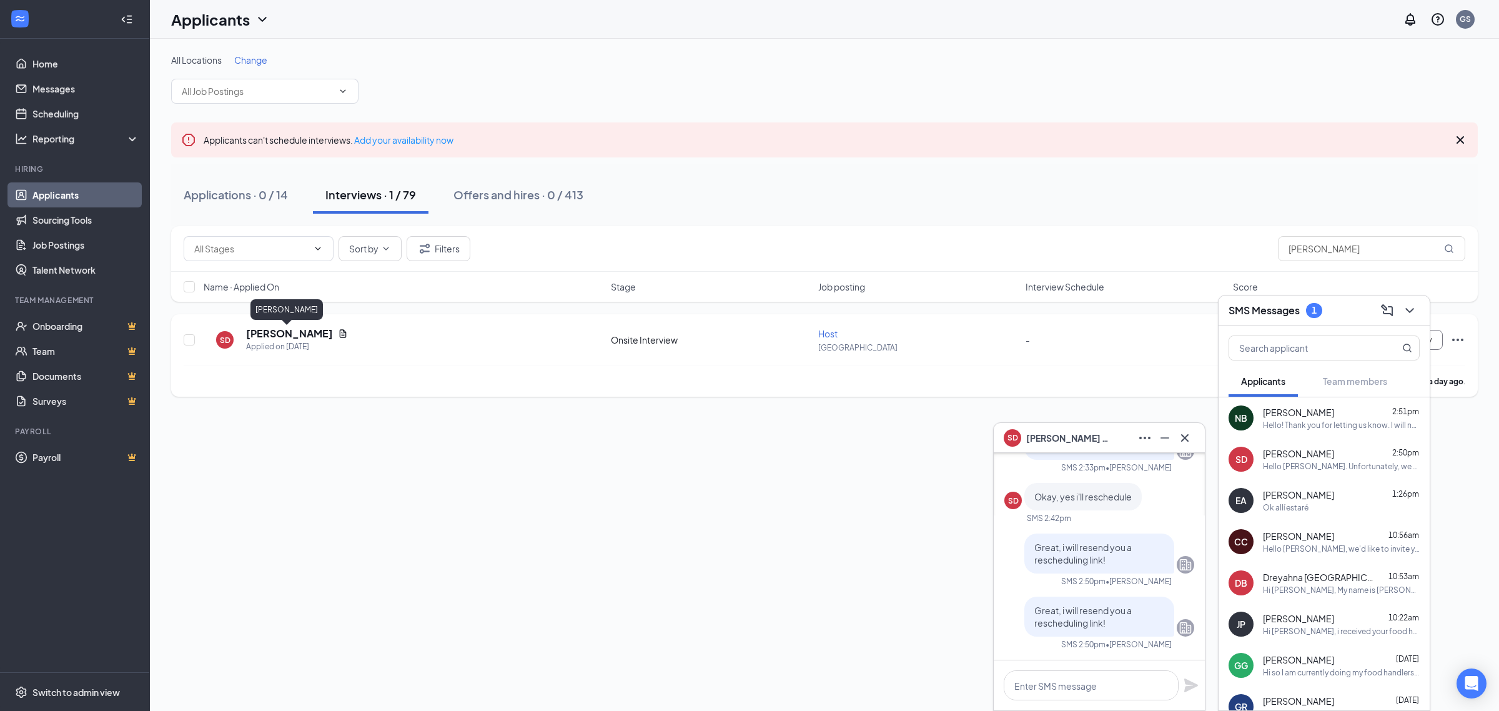
click at [257, 332] on h5 "[PERSON_NAME]" at bounding box center [289, 334] width 87 height 14
